Goal: Find contact information: Find contact information

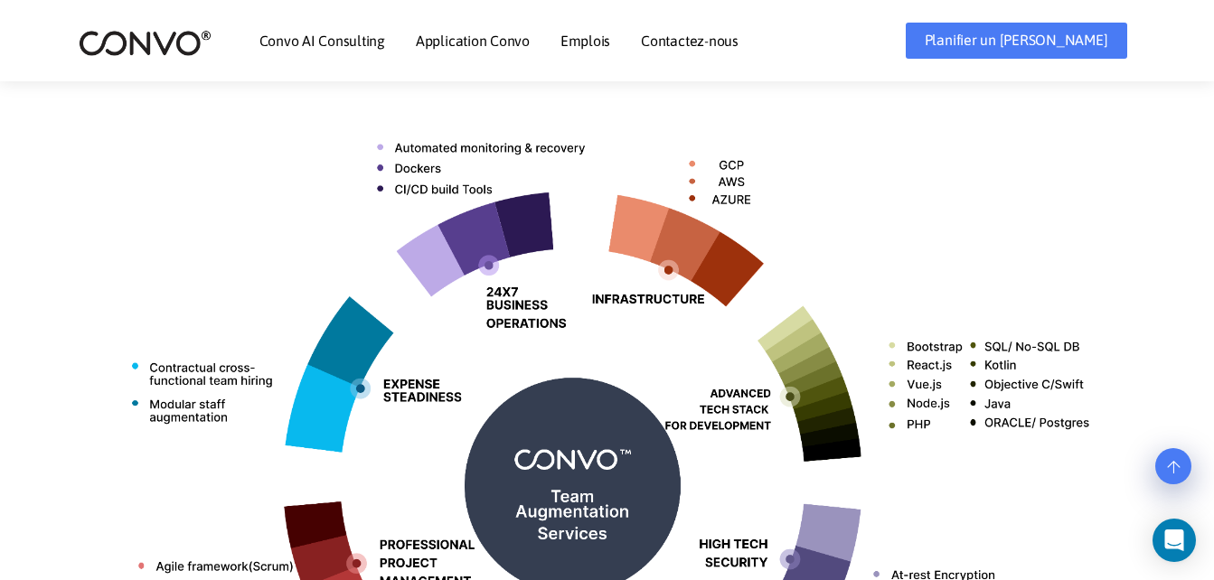
scroll to position [814, 0]
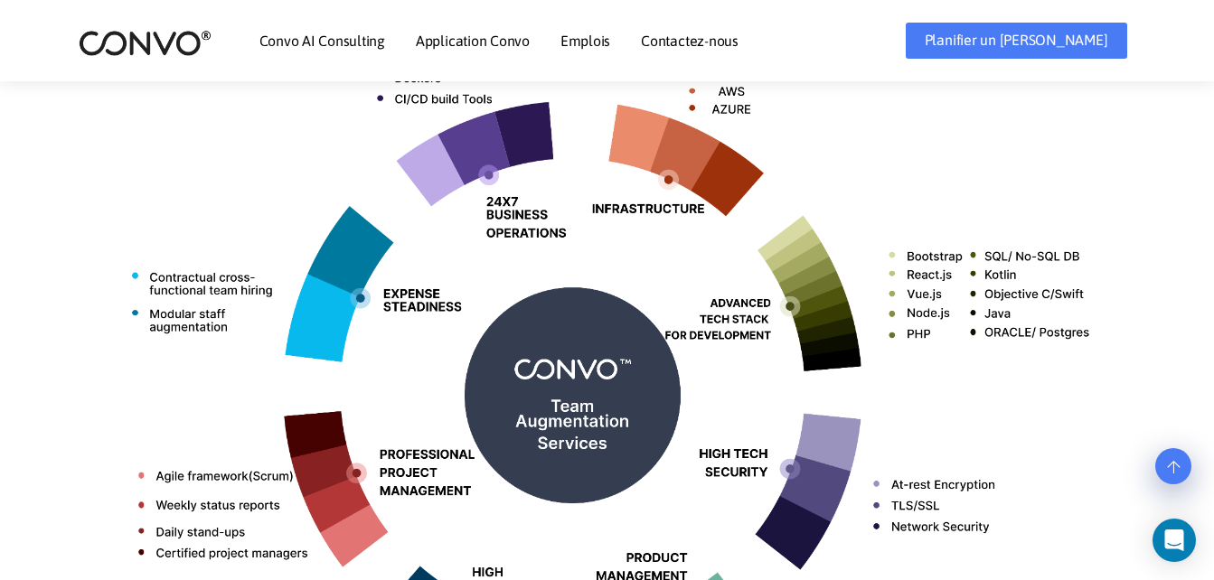
click at [16, 269] on div "Nos services Nos services sont conçus pour vous compléter là où vous en avez le…" at bounding box center [607, 270] width 1214 height 1032
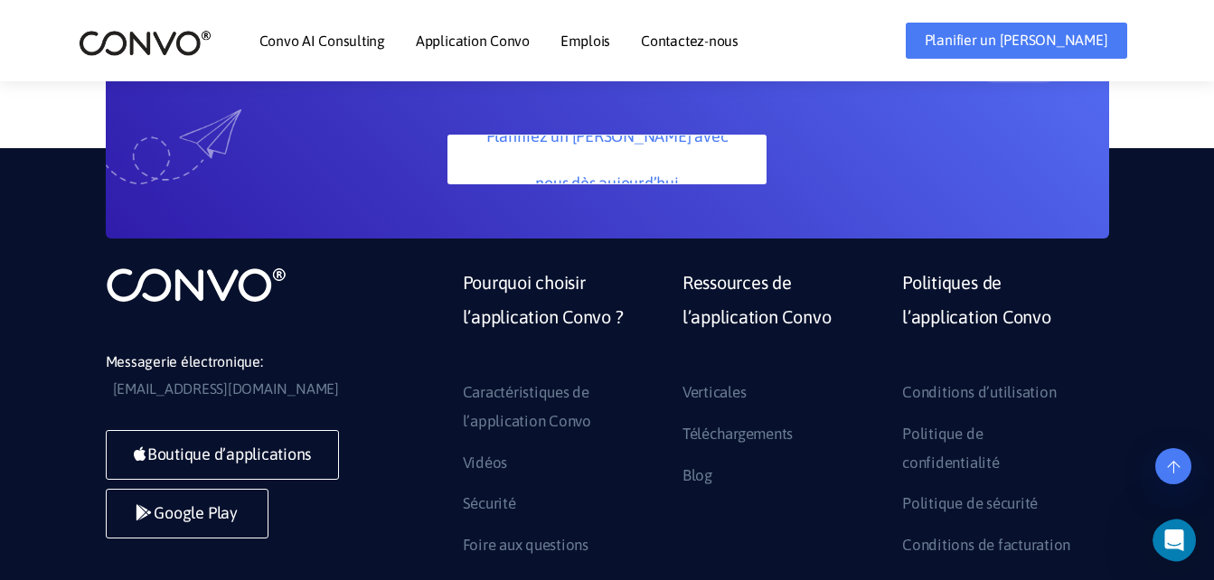
scroll to position [5334, 0]
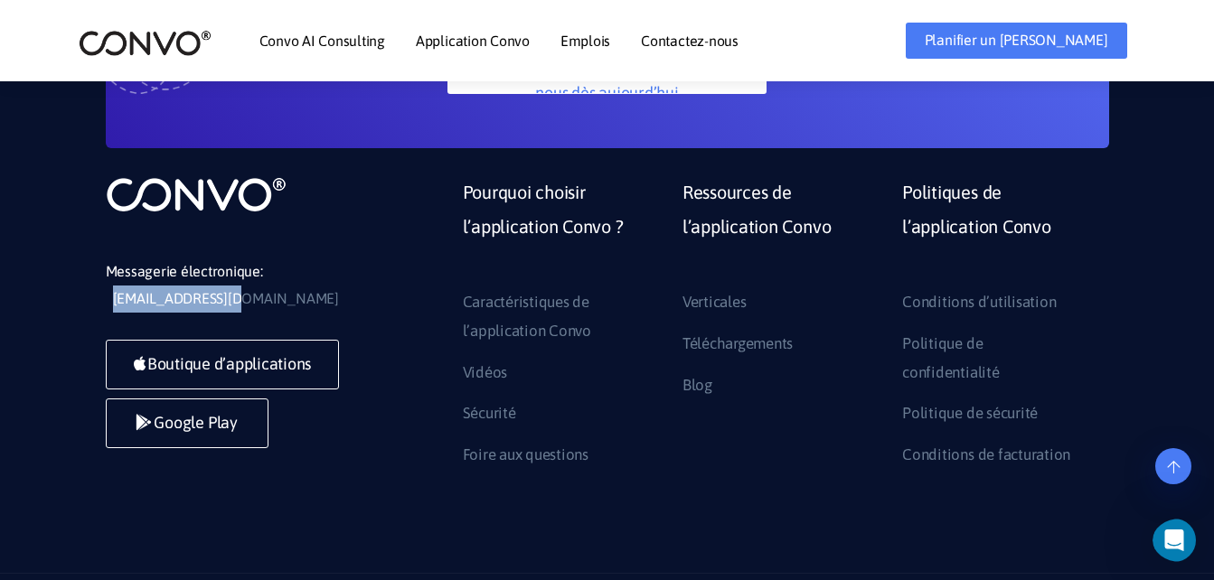
drag, startPoint x: 241, startPoint y: 223, endPoint x: 110, endPoint y: 218, distance: 131.2
click at [110, 259] on li "Messagerie électronique: [EMAIL_ADDRESS][DOMAIN_NAME]" at bounding box center [241, 286] width 271 height 54
copy link "[EMAIL_ADDRESS][DOMAIN_NAME]"
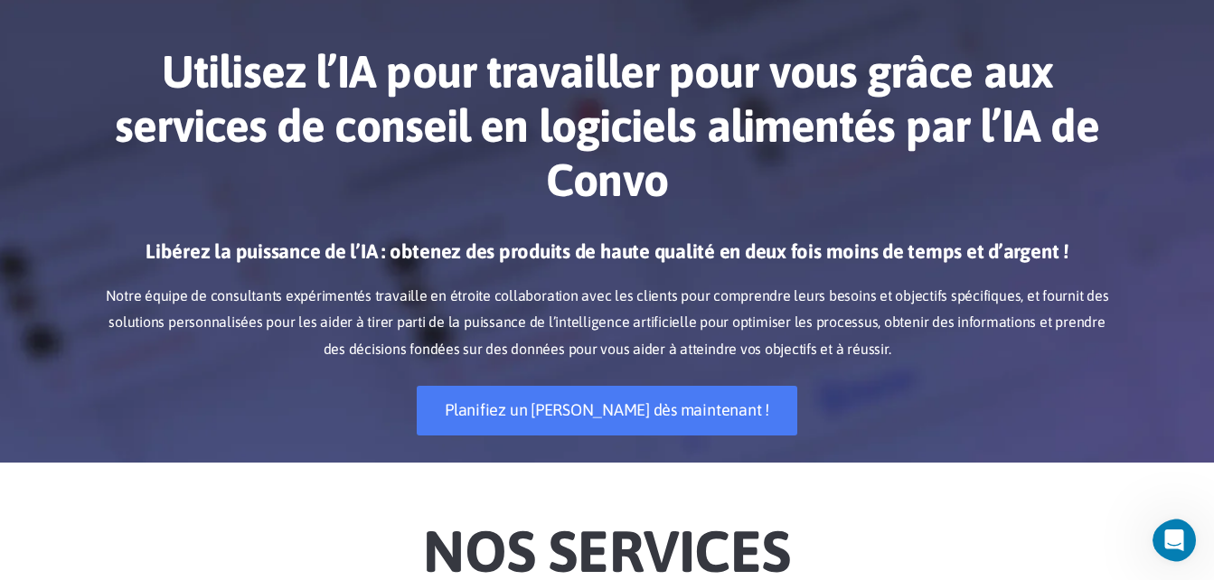
scroll to position [0, 0]
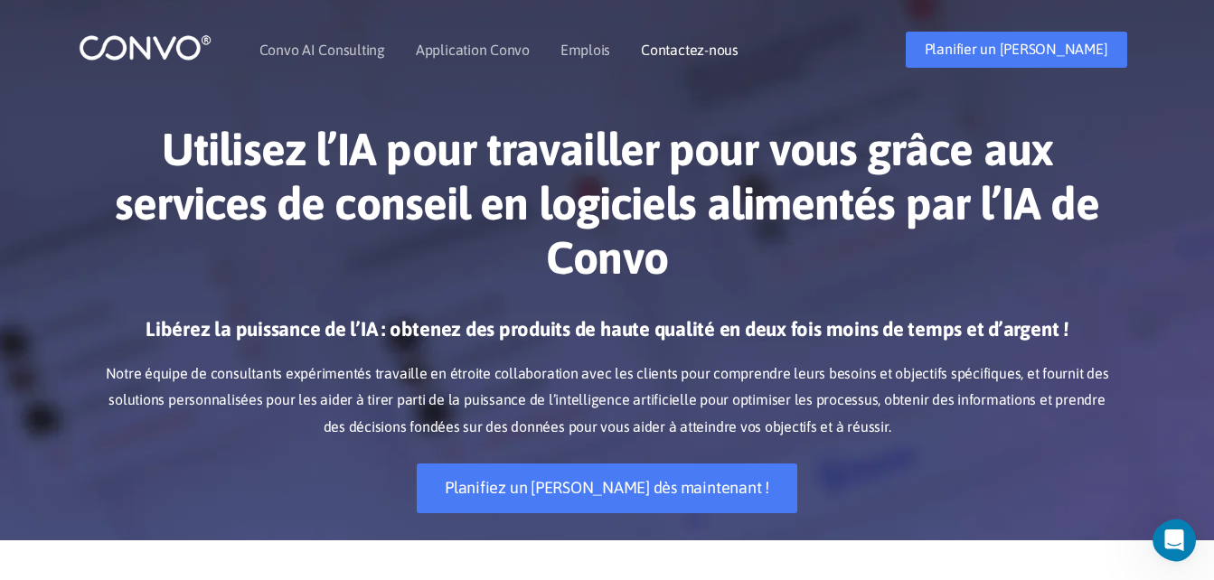
click at [696, 57] on link "Contactez-nous" at bounding box center [690, 49] width 98 height 14
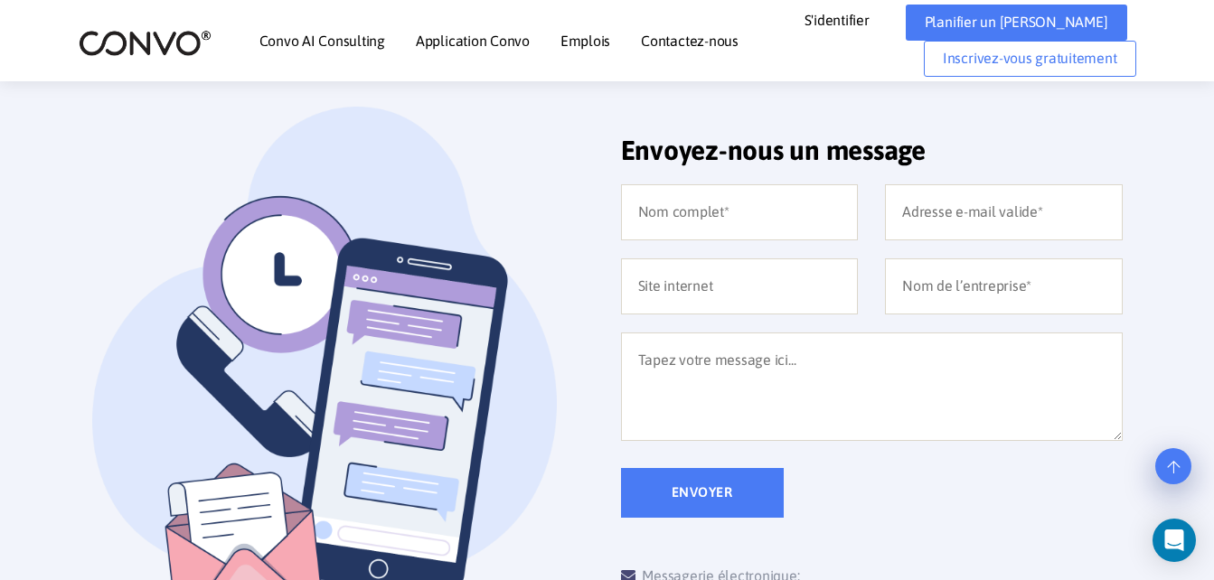
scroll to position [128, 0]
